Goal: Information Seeking & Learning: Stay updated

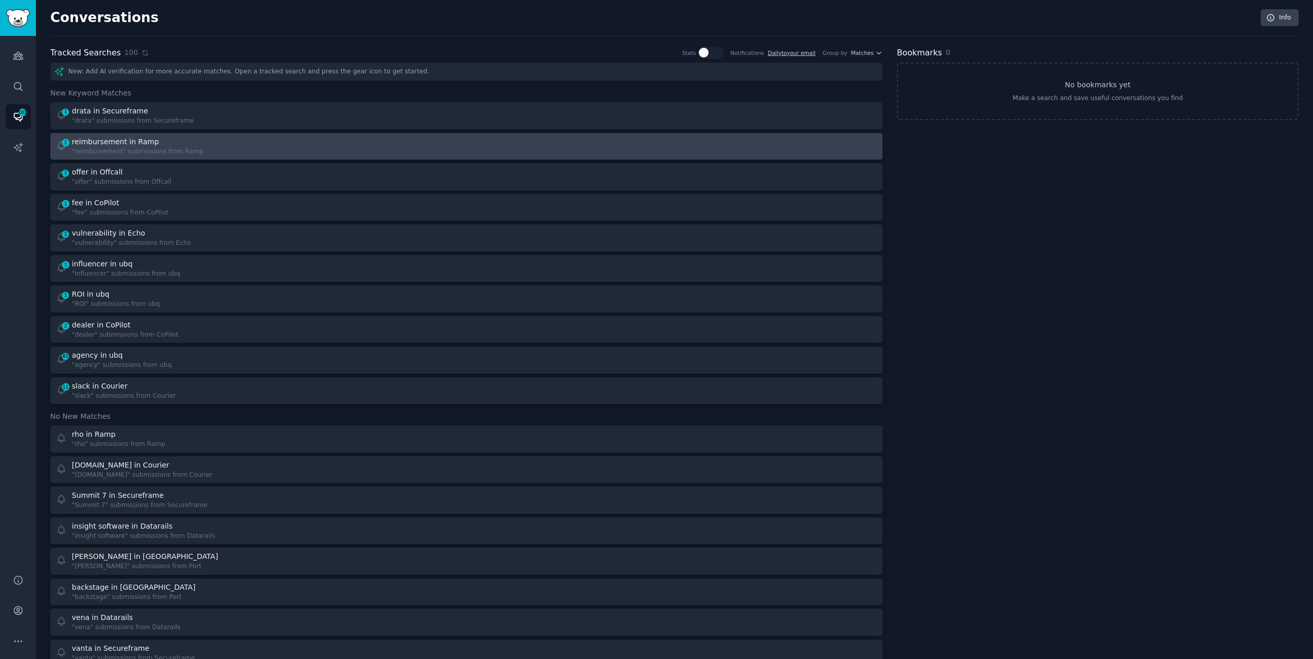
click at [235, 153] on div "1 reimbursement in Ramp "reimbursement" submissions from Ramp" at bounding box center [258, 146] width 404 height 20
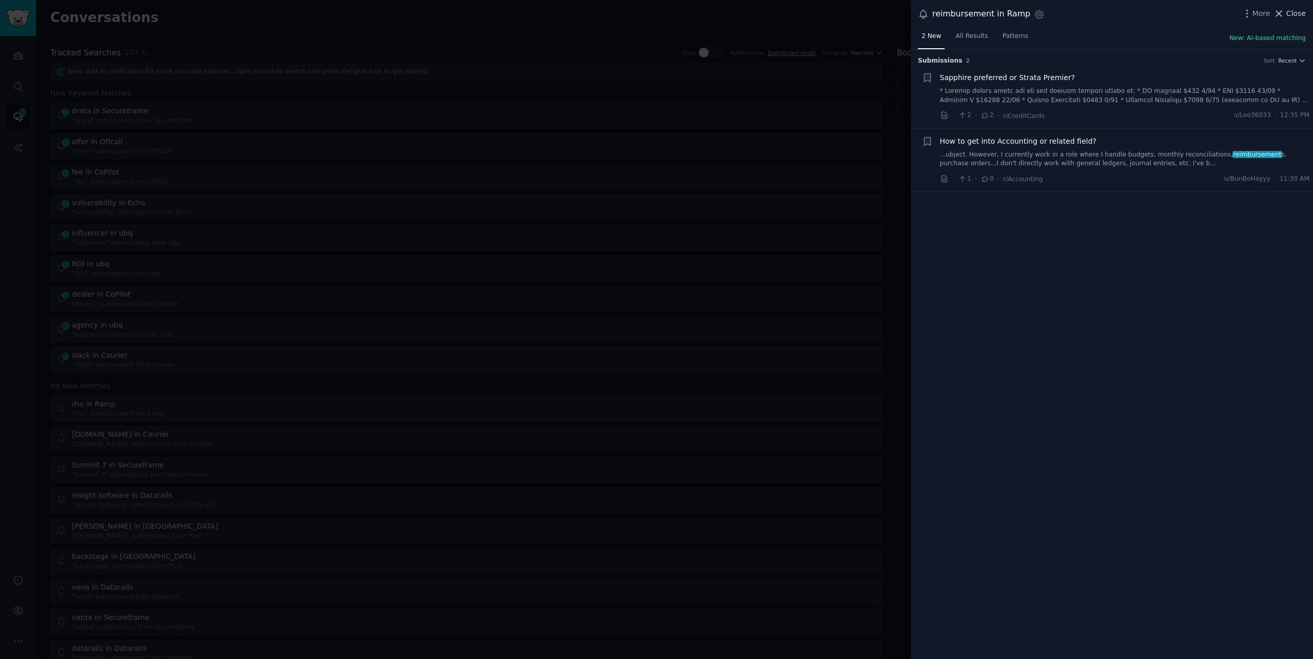
click at [1288, 10] on span "Close" at bounding box center [1295, 13] width 19 height 11
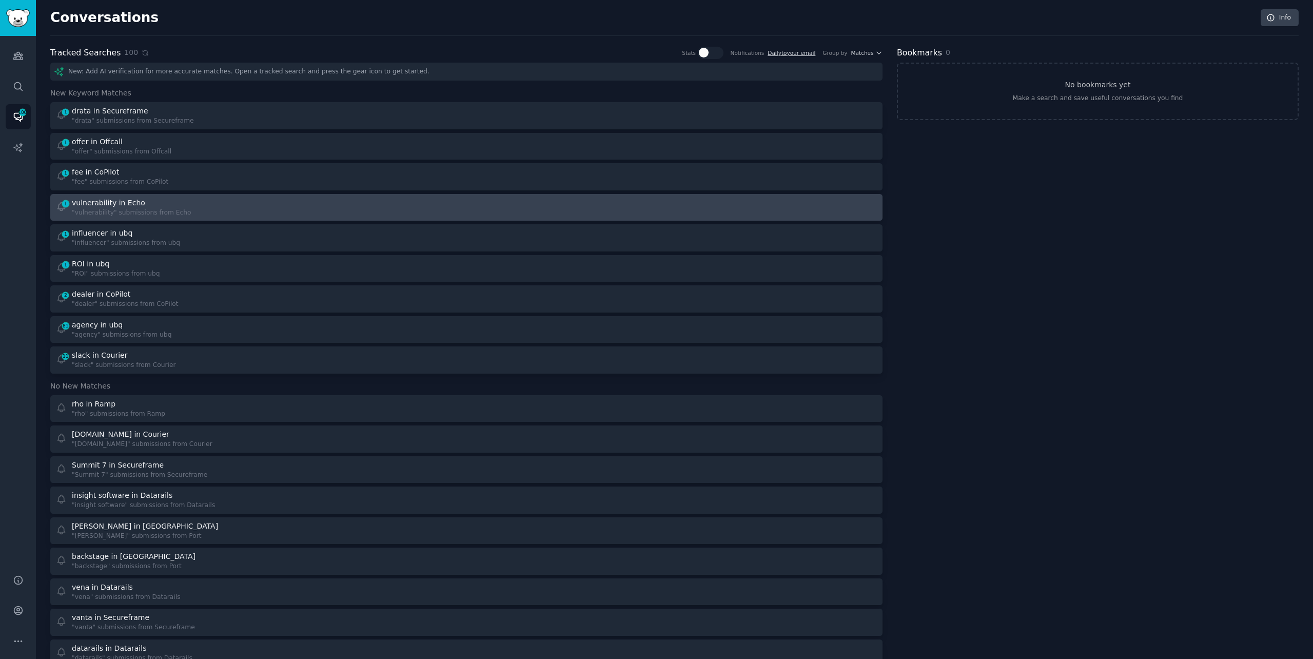
click at [171, 209] on div ""vulnerability" submissions from Echo" at bounding box center [132, 212] width 120 height 9
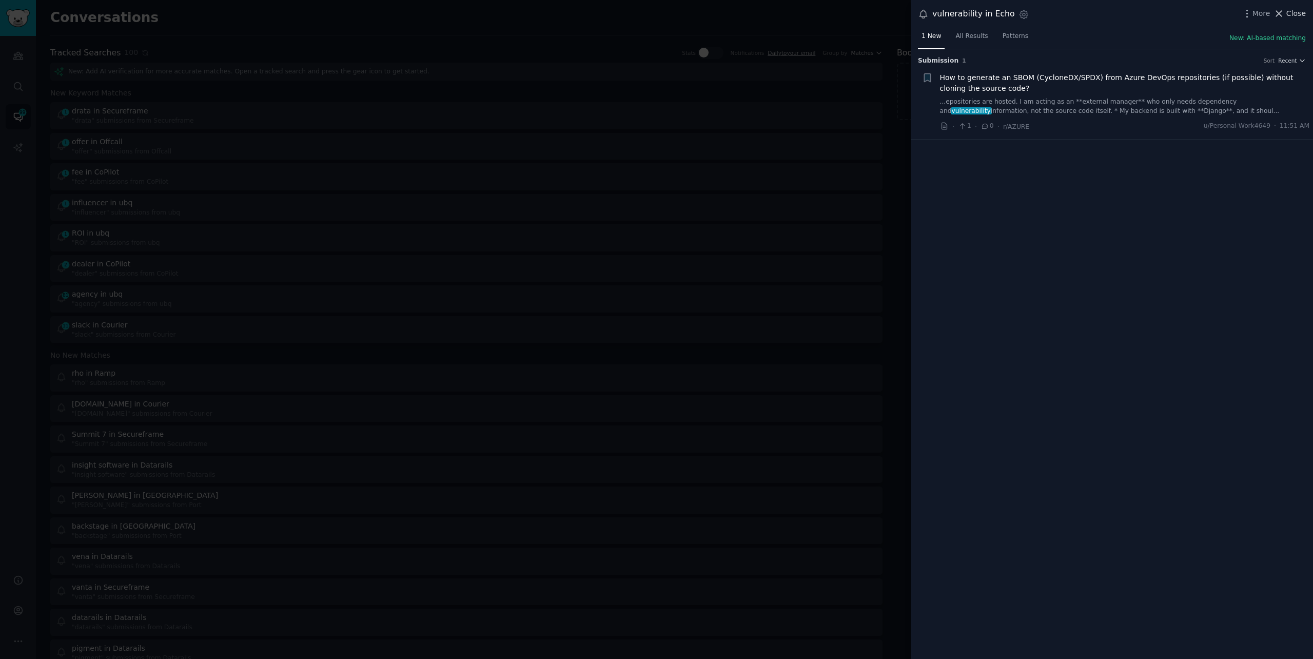
click at [1294, 15] on span "Close" at bounding box center [1295, 13] width 19 height 11
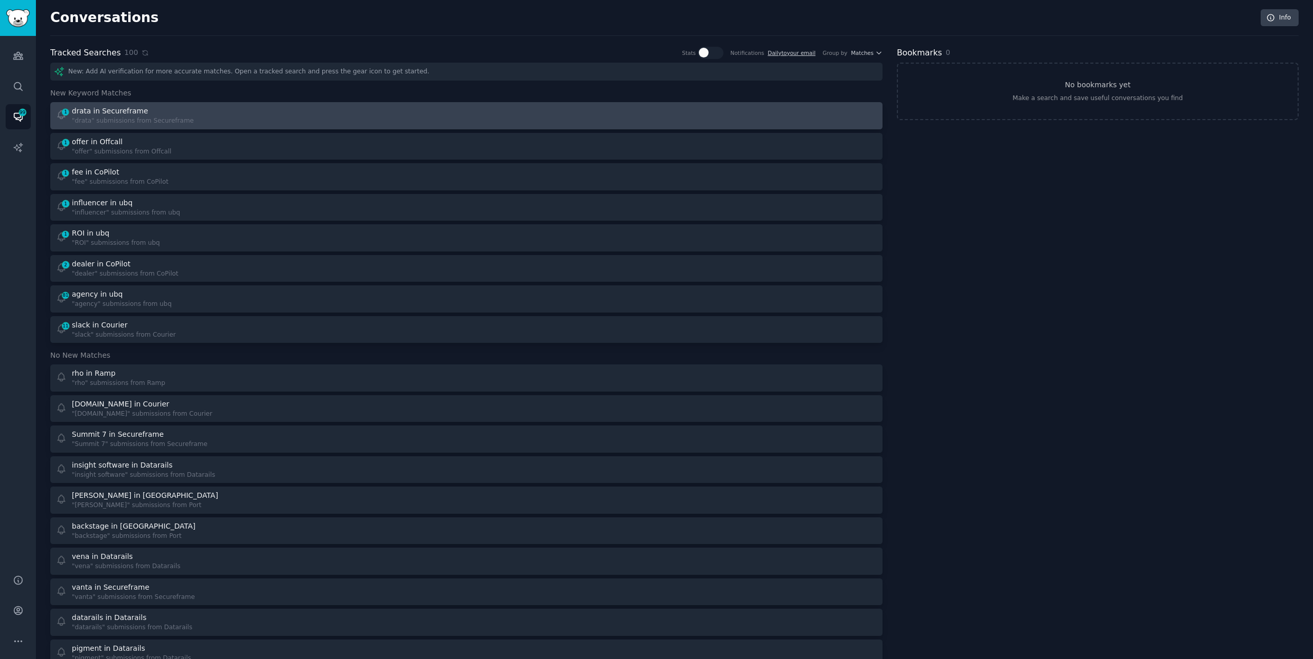
click at [287, 112] on div "1 drata in Secureframe "drata" submissions from Secureframe" at bounding box center [258, 116] width 404 height 20
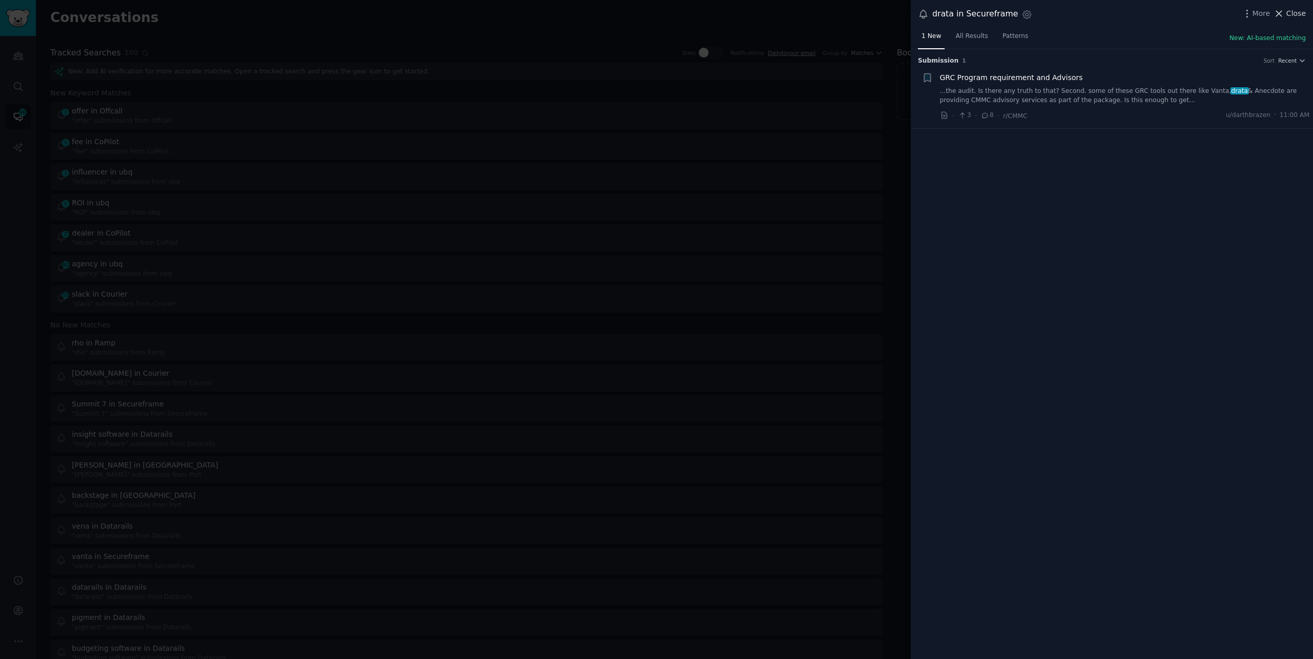
click at [1289, 12] on span "Close" at bounding box center [1295, 13] width 19 height 11
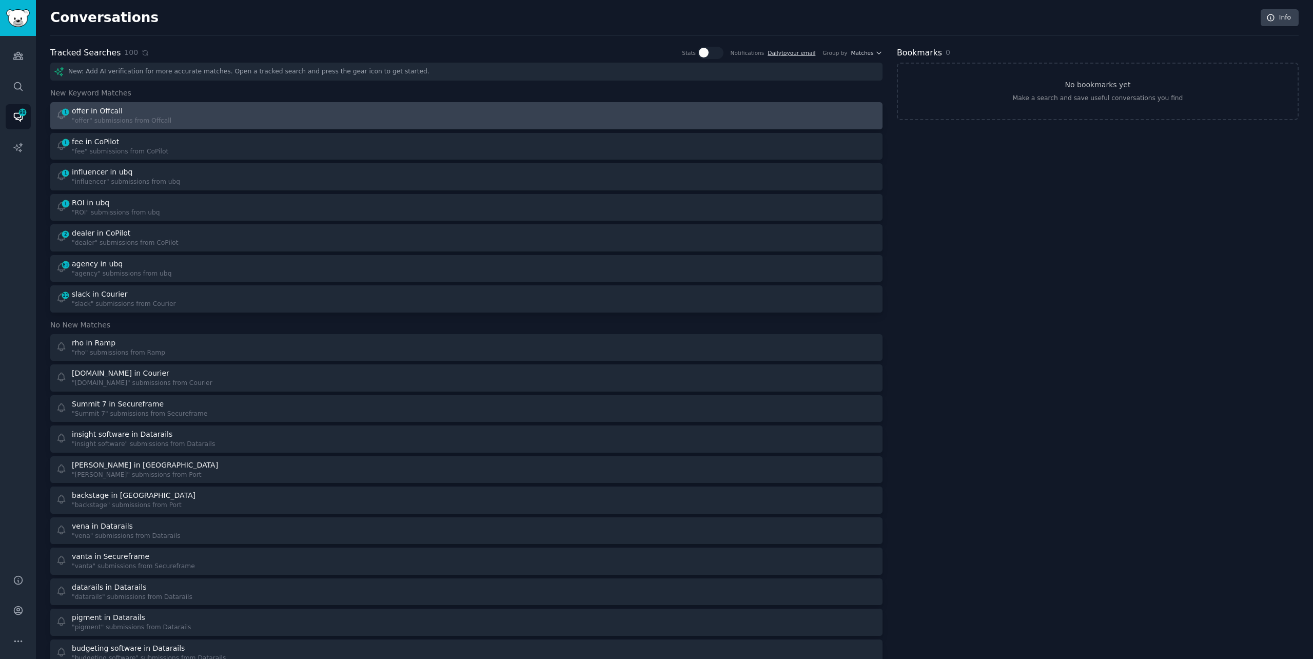
click at [108, 112] on div "offer in Offcall" at bounding box center [97, 111] width 51 height 11
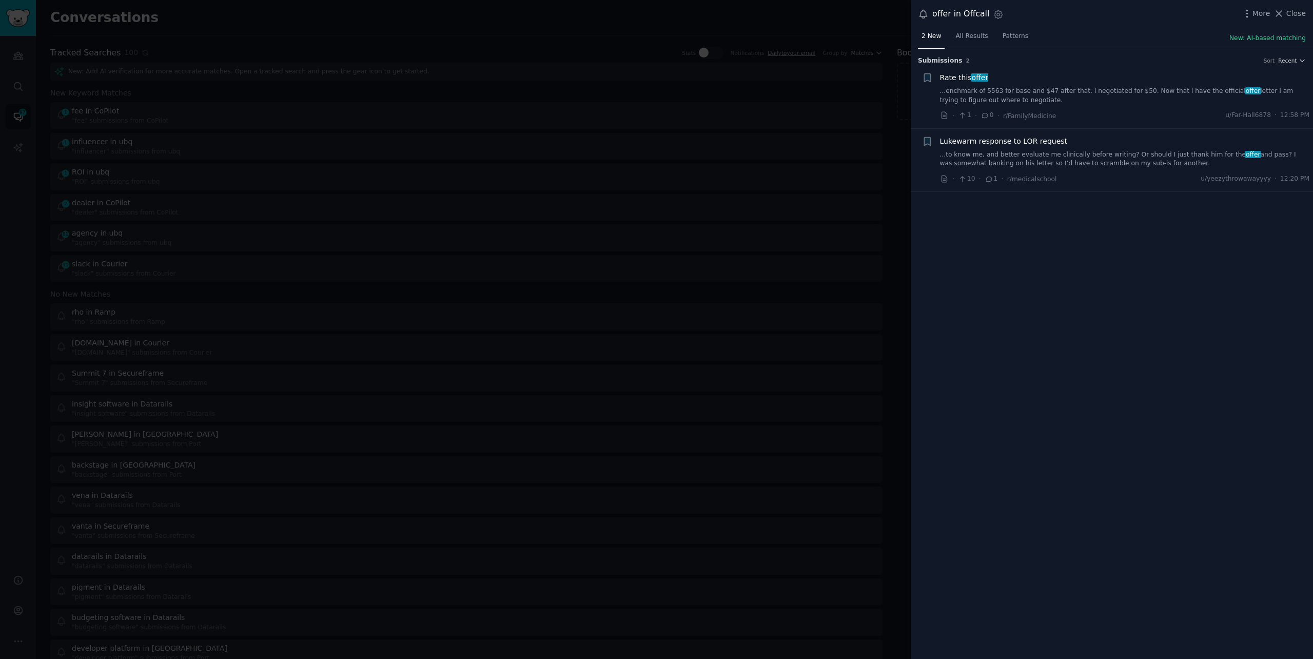
click at [1032, 95] on link "...enchmark of 5563 for base and $47 after that. I negotiated for $50. Now that…" at bounding box center [1125, 96] width 370 height 18
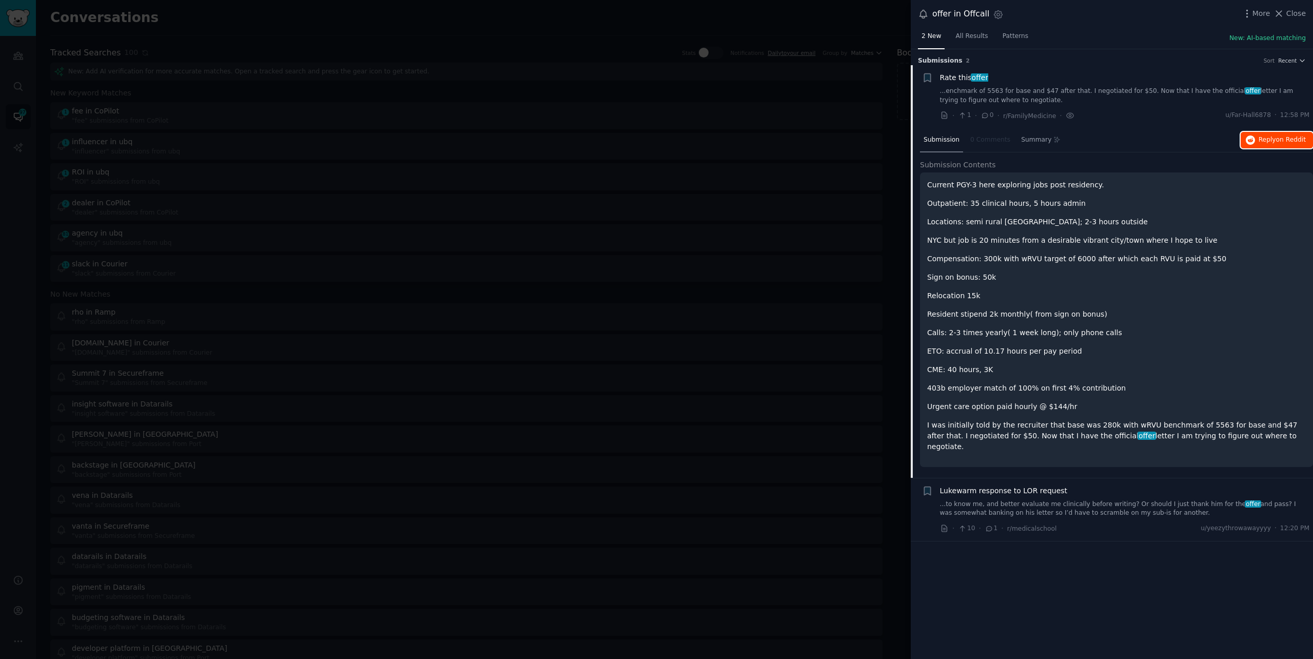
click at [1279, 142] on span "on Reddit" at bounding box center [1291, 139] width 30 height 7
click at [229, 14] on div at bounding box center [656, 329] width 1313 height 659
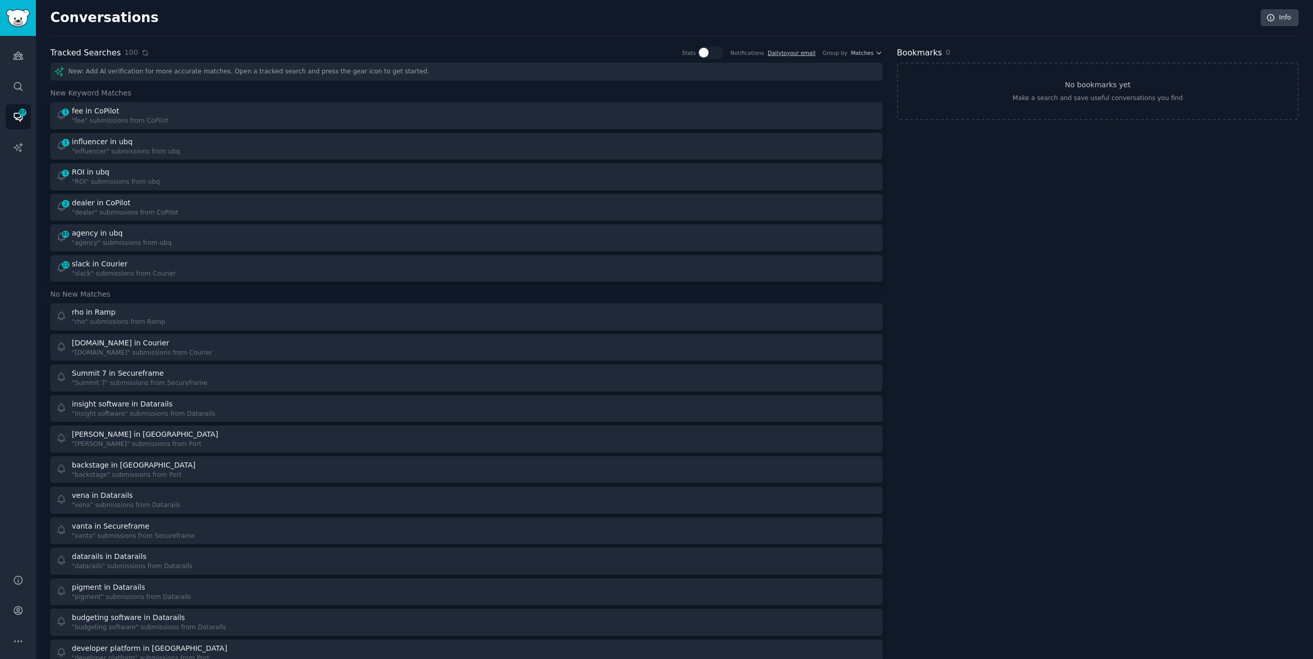
click at [143, 50] on icon at bounding box center [145, 52] width 5 height 5
